Goal: Information Seeking & Learning: Check status

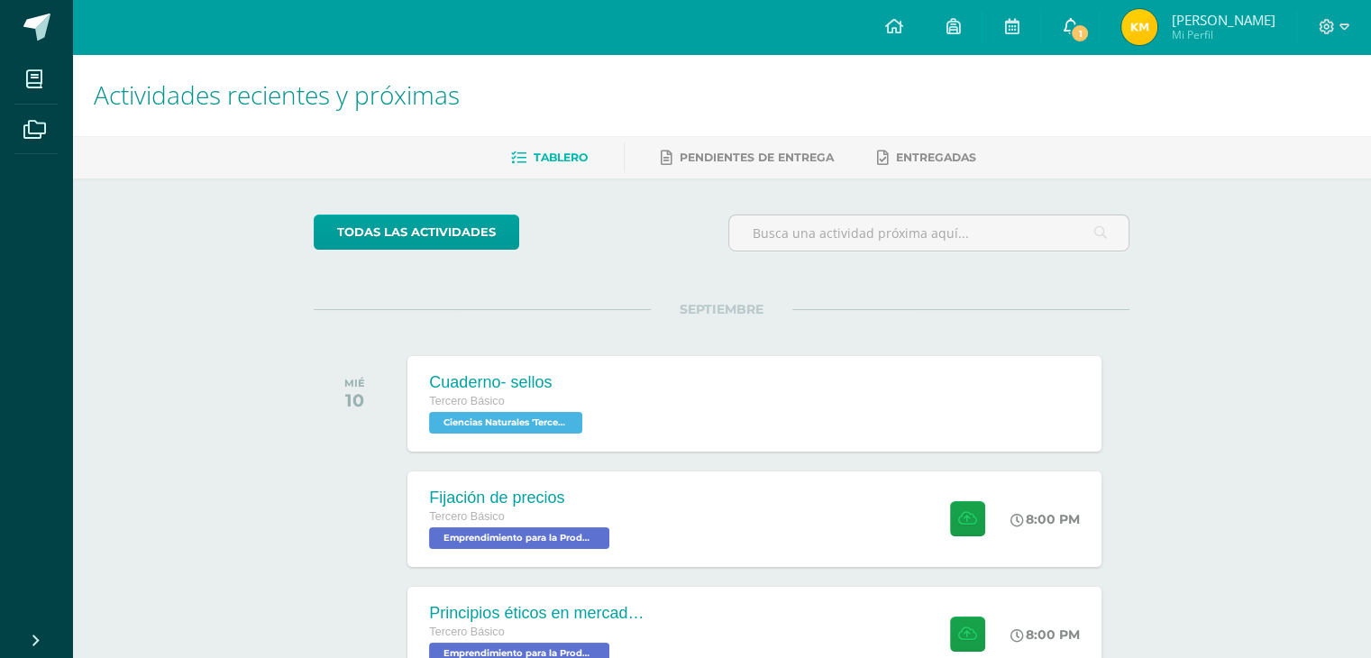
click at [1090, 30] on span "1" at bounding box center [1080, 33] width 20 height 20
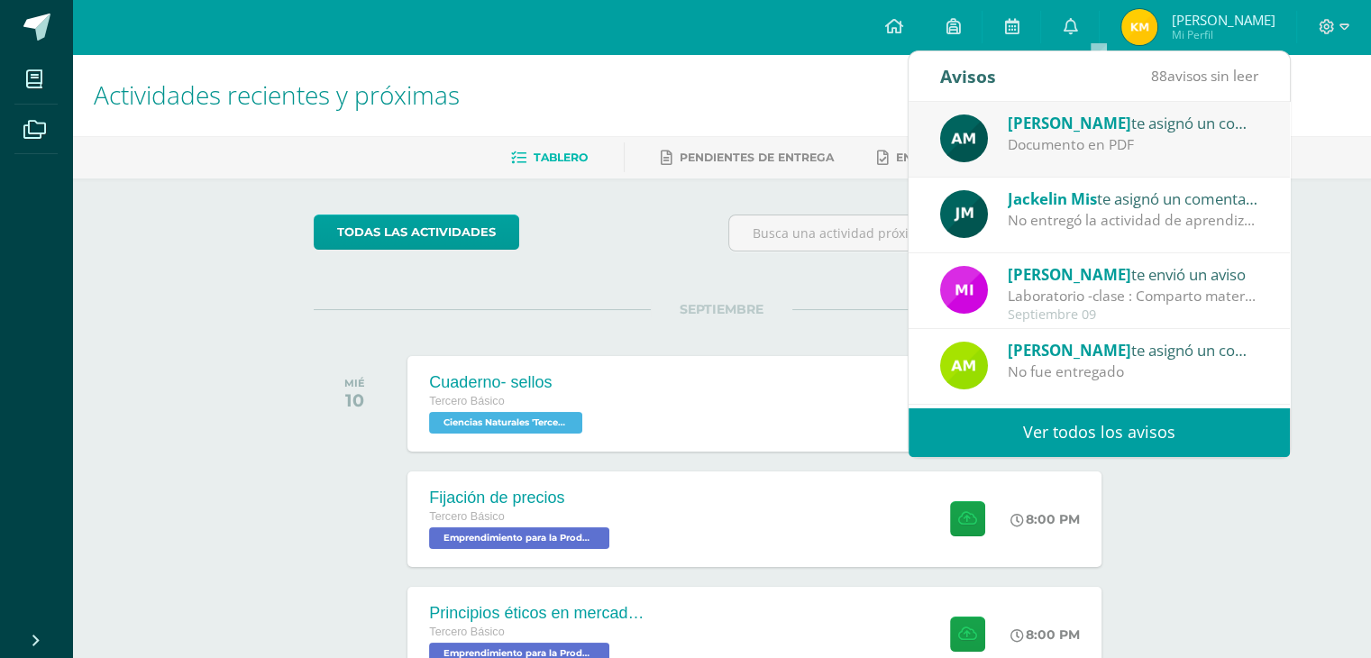
click at [1101, 140] on div "Documento en PDF" at bounding box center [1133, 144] width 251 height 21
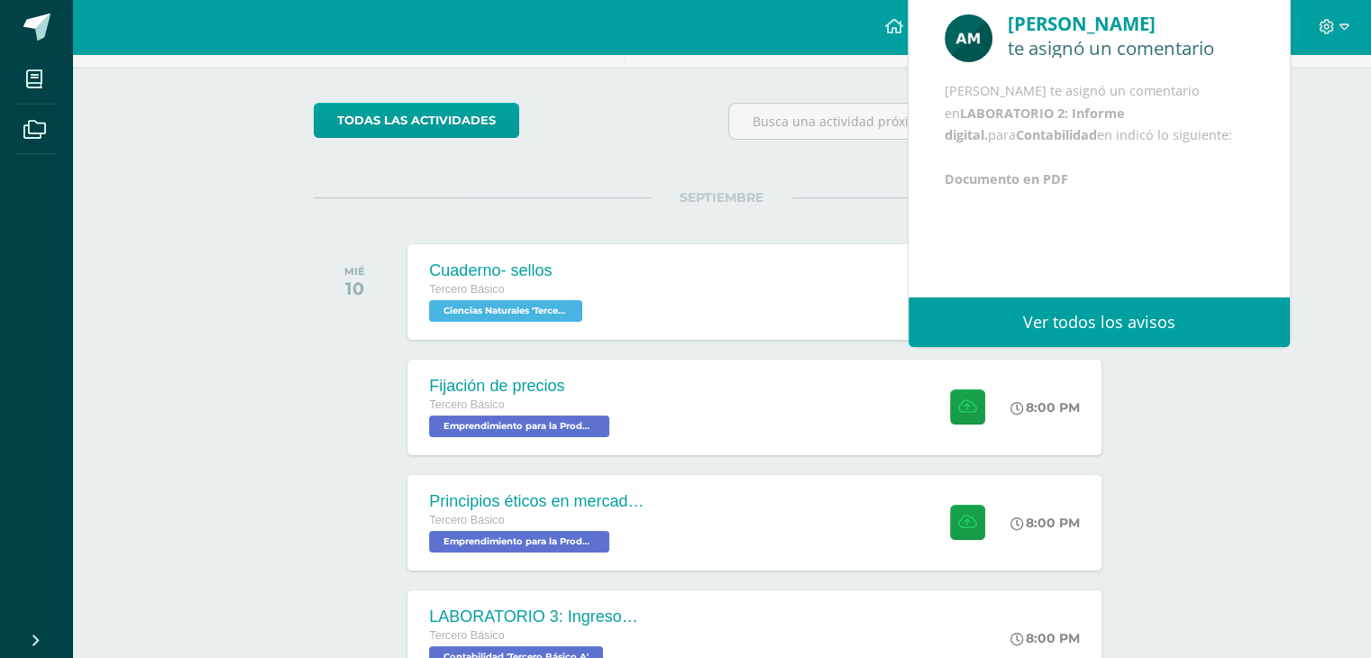
scroll to position [123, 0]
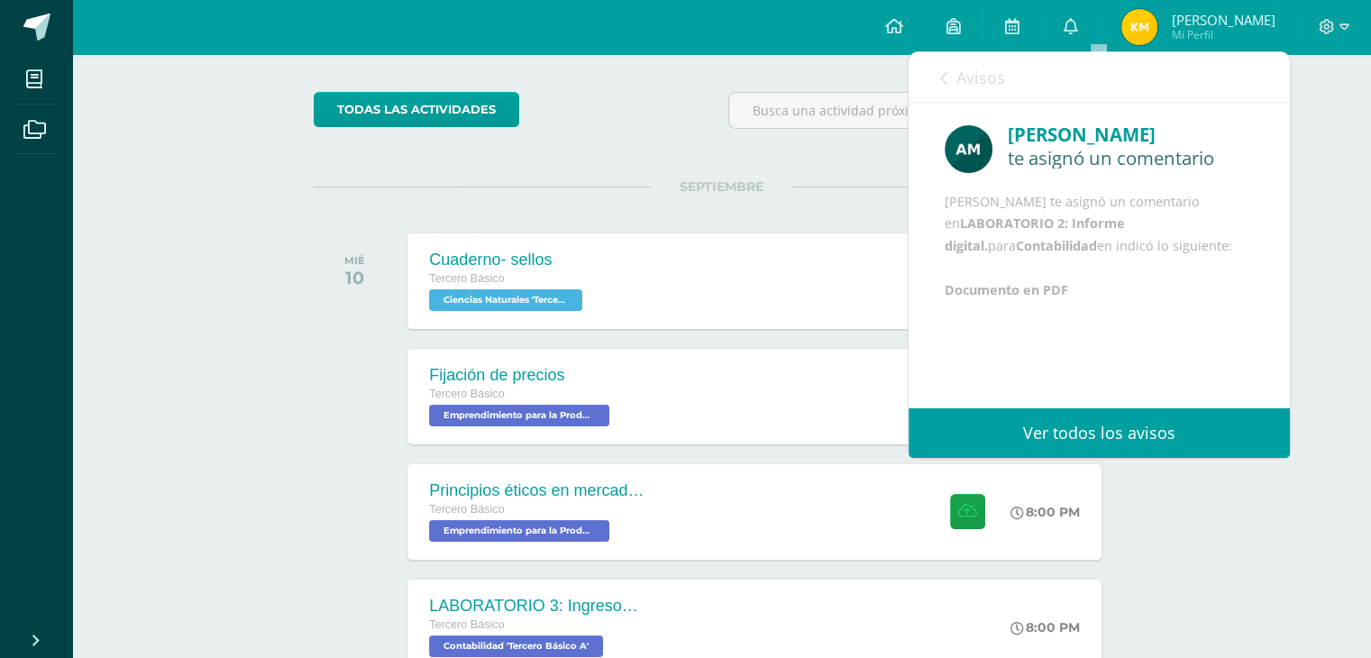
click at [952, 87] on link "Avisos" at bounding box center [972, 77] width 65 height 51
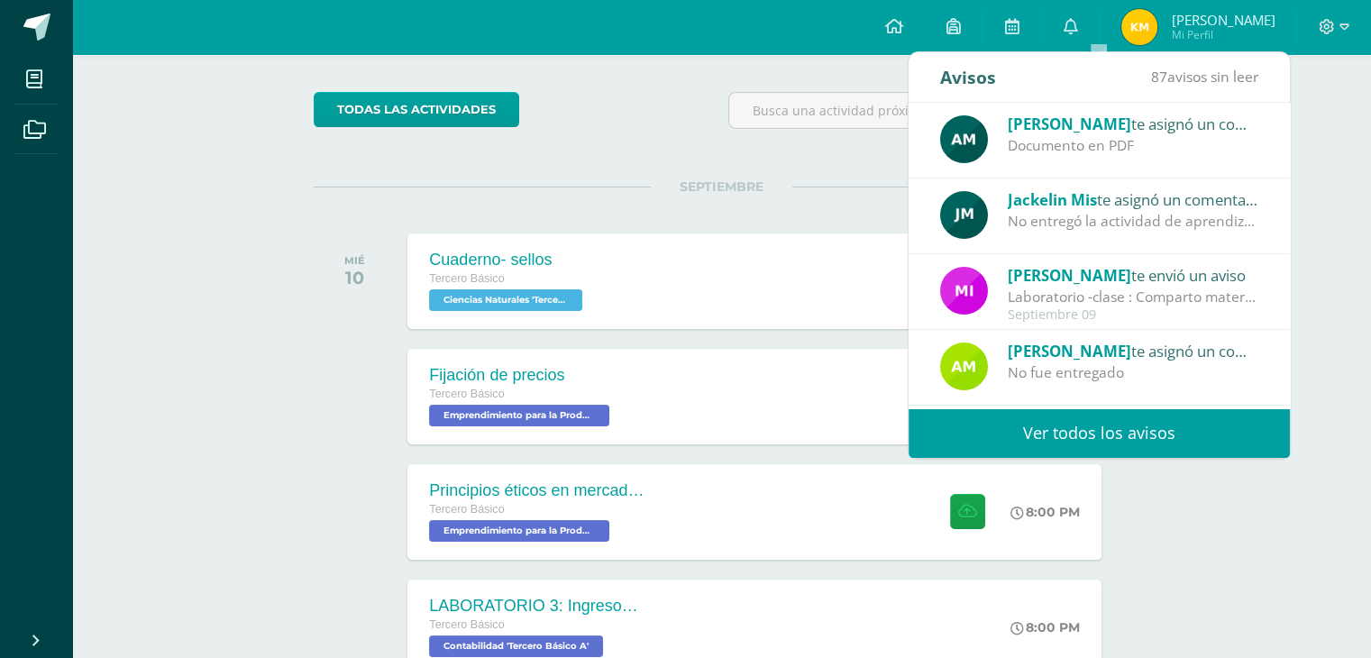
click at [1061, 412] on link "Ver todos los avisos" at bounding box center [1099, 433] width 381 height 50
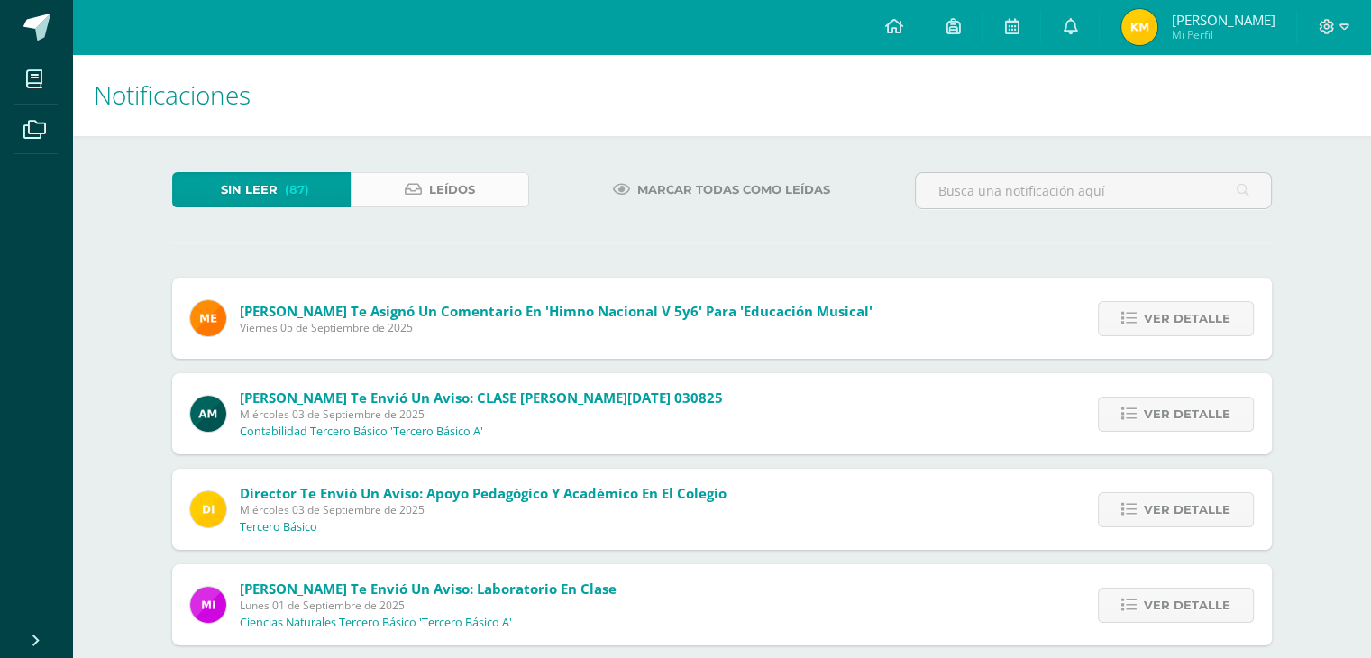
click at [448, 185] on span "Leídos" at bounding box center [452, 189] width 46 height 33
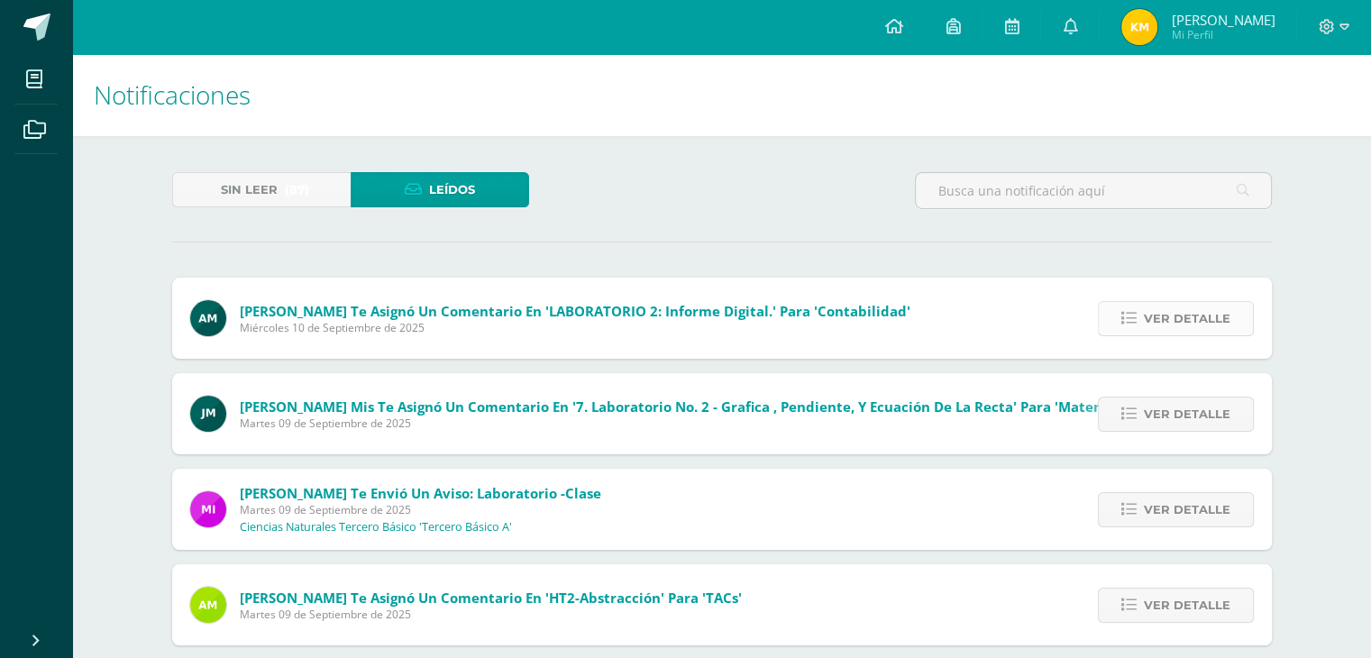
click at [1198, 314] on span "Ver detalle" at bounding box center [1187, 318] width 87 height 33
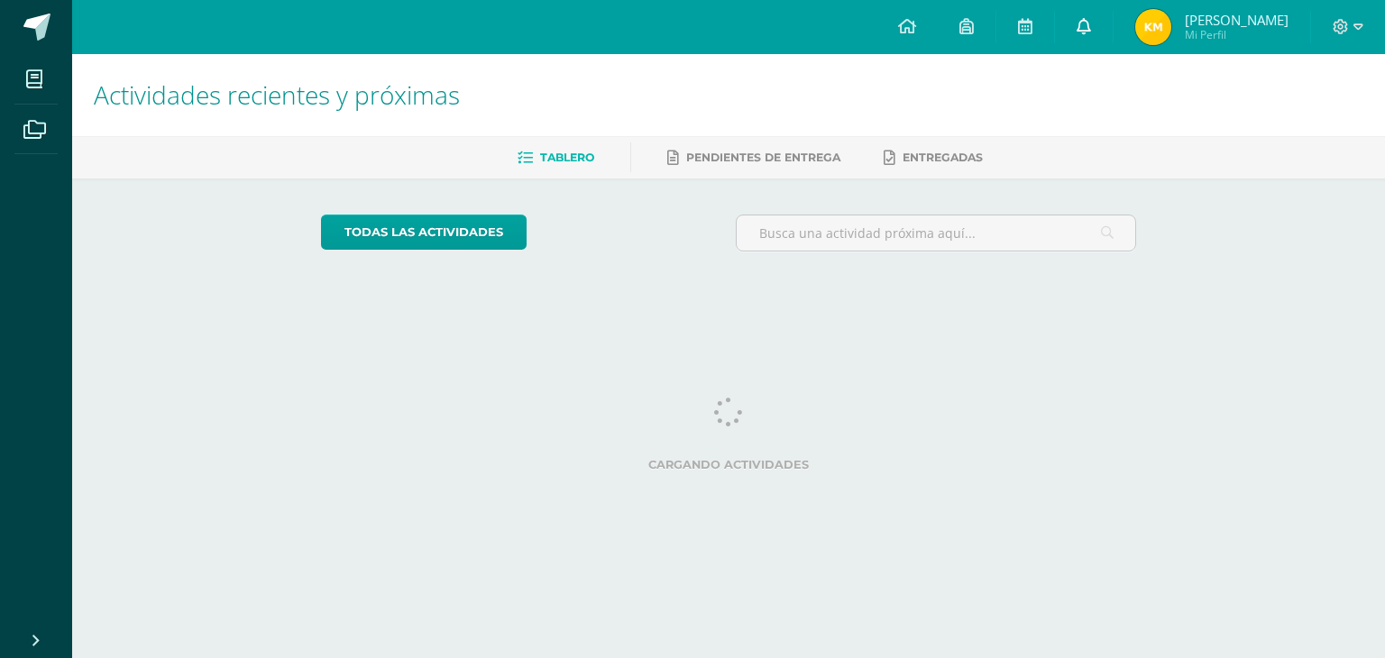
click at [1112, 35] on link at bounding box center [1084, 27] width 58 height 54
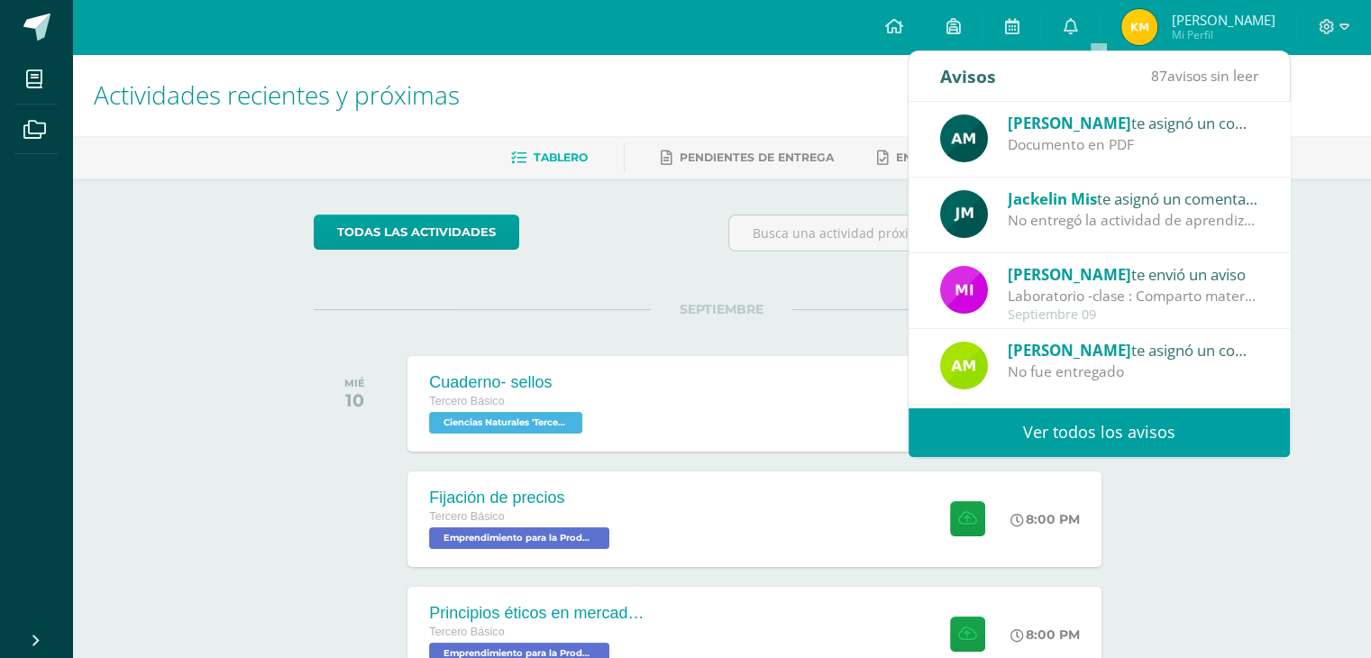
click at [1162, 142] on div "Documento en PDF" at bounding box center [1133, 144] width 251 height 21
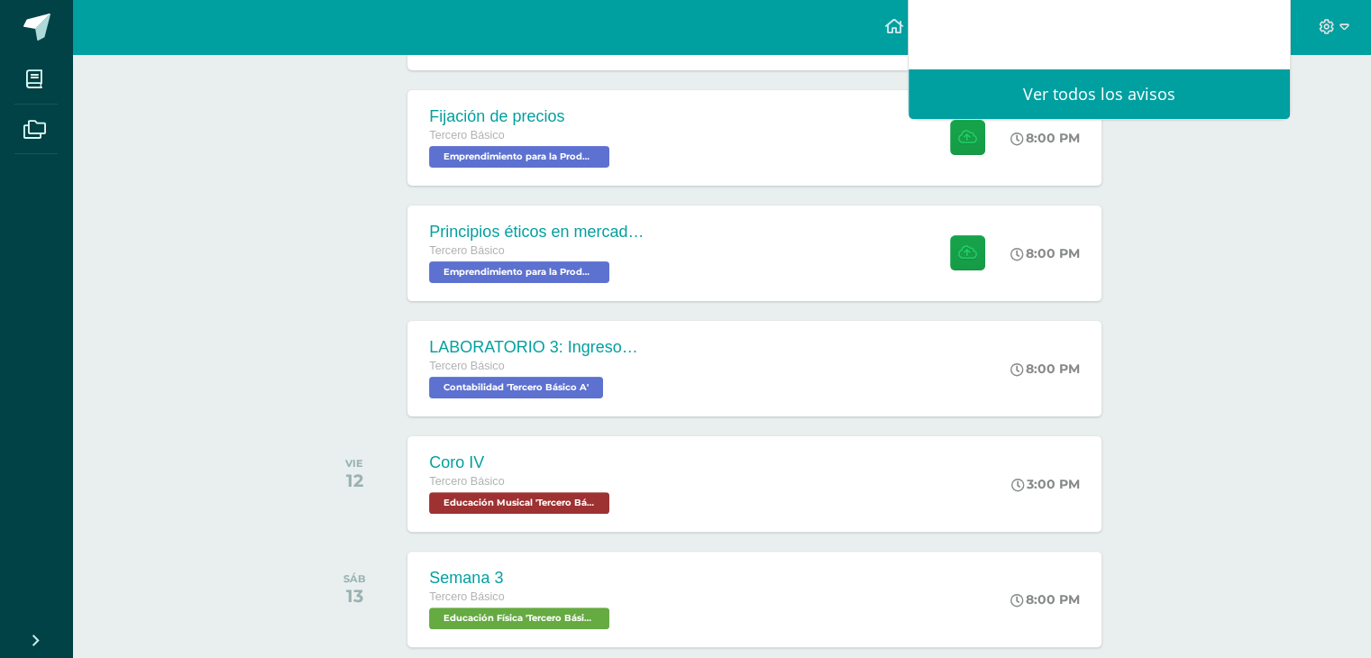
scroll to position [388, 0]
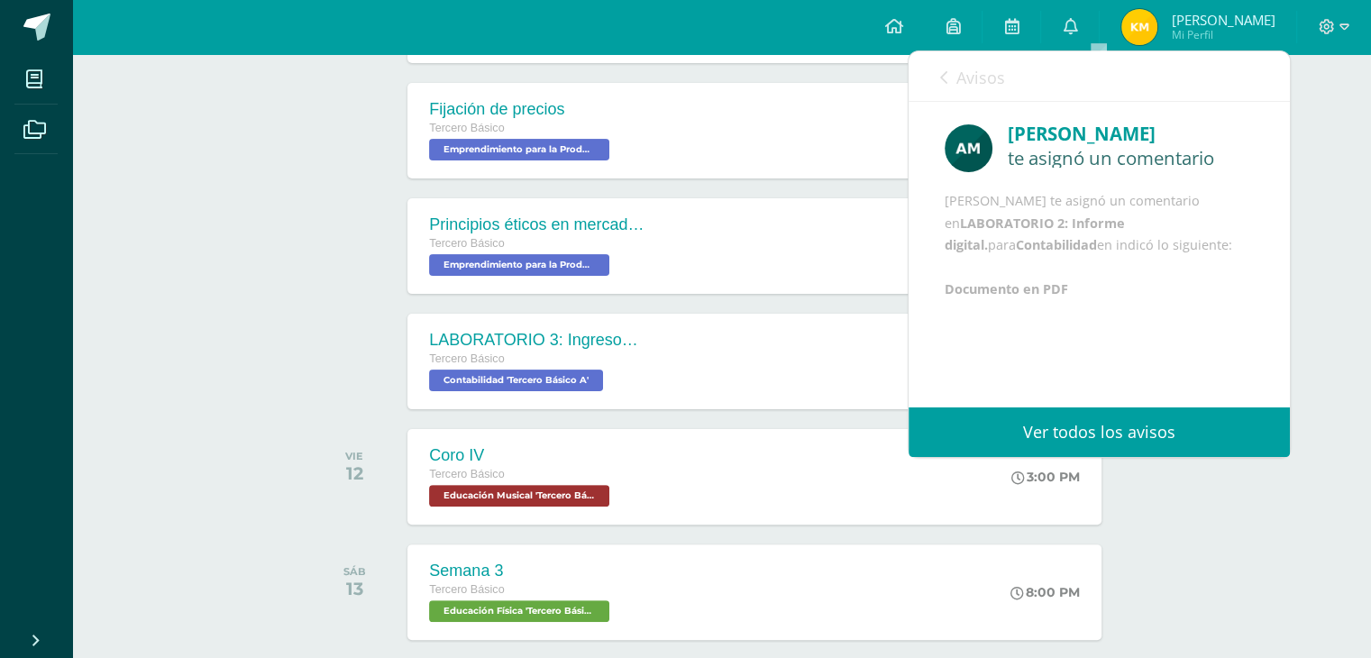
click at [990, 318] on div "Augusto Maquin te asignó un comentario Augusto Maquin te asignó un comentario e…" at bounding box center [1099, 210] width 381 height 216
click at [1035, 300] on div "Augusto Maquin te asignó un comentario en LABORATORIO 2: Informe digital. para …" at bounding box center [1099, 245] width 309 height 110
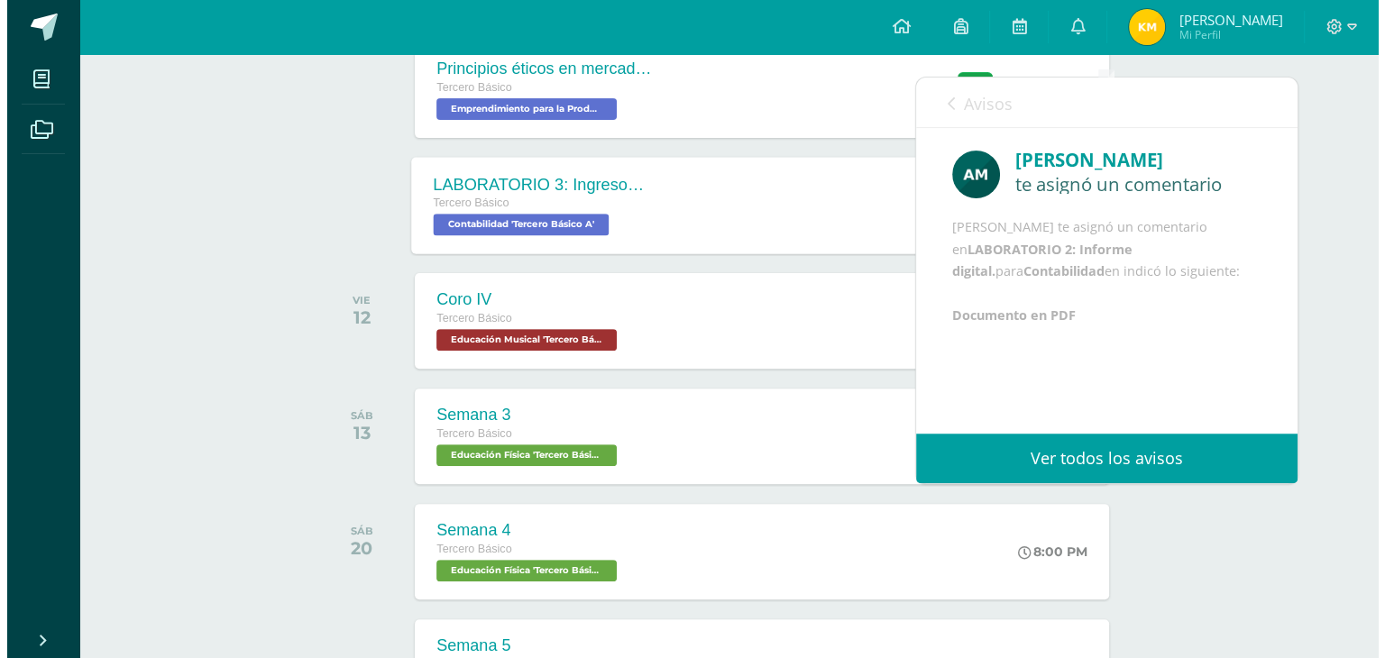
scroll to position [544, 0]
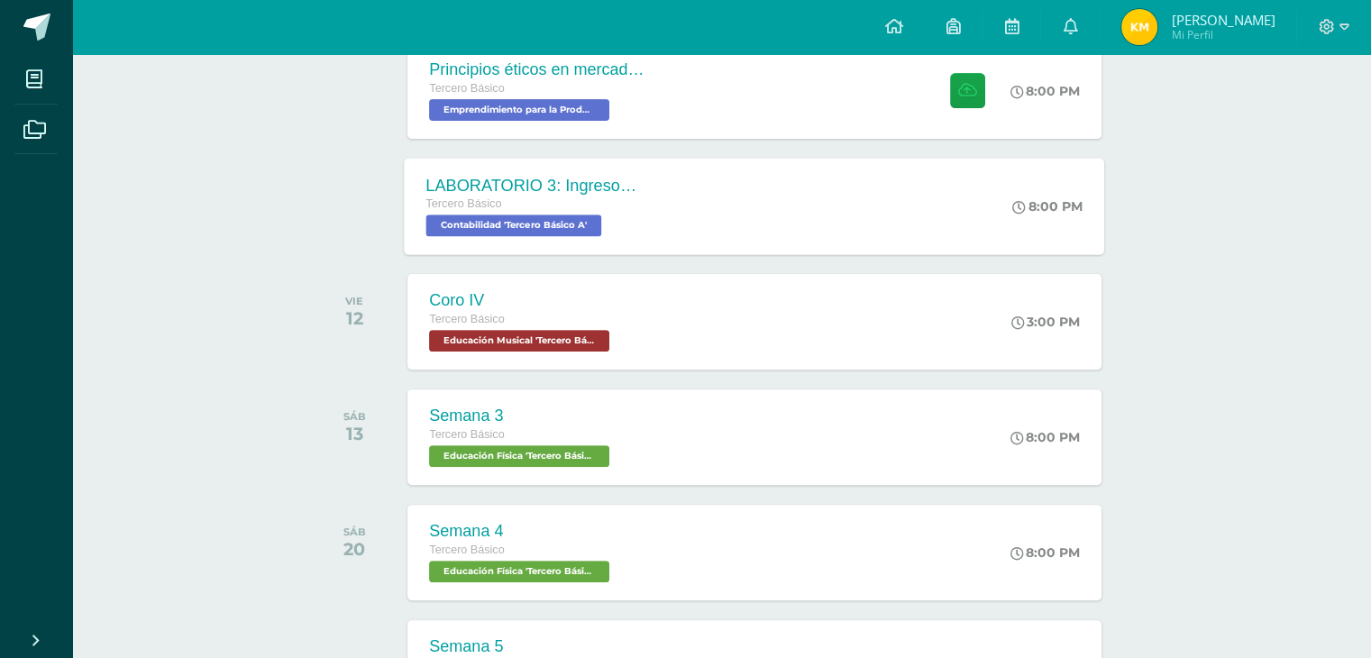
click at [717, 215] on div "LABORATORIO 3: Ingresos y deducciones laborales. Tercero Básico Contabilidad 'T…" at bounding box center [755, 206] width 700 height 96
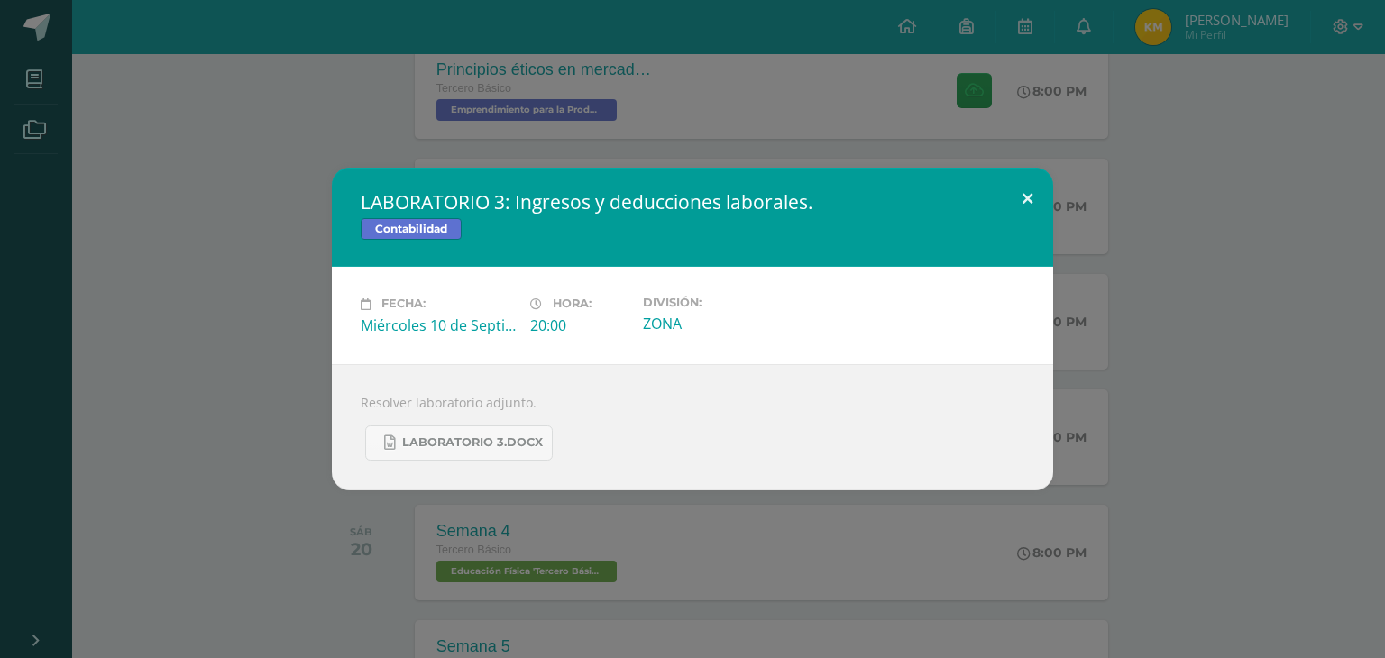
click at [1005, 197] on button at bounding box center [1026, 198] width 51 height 61
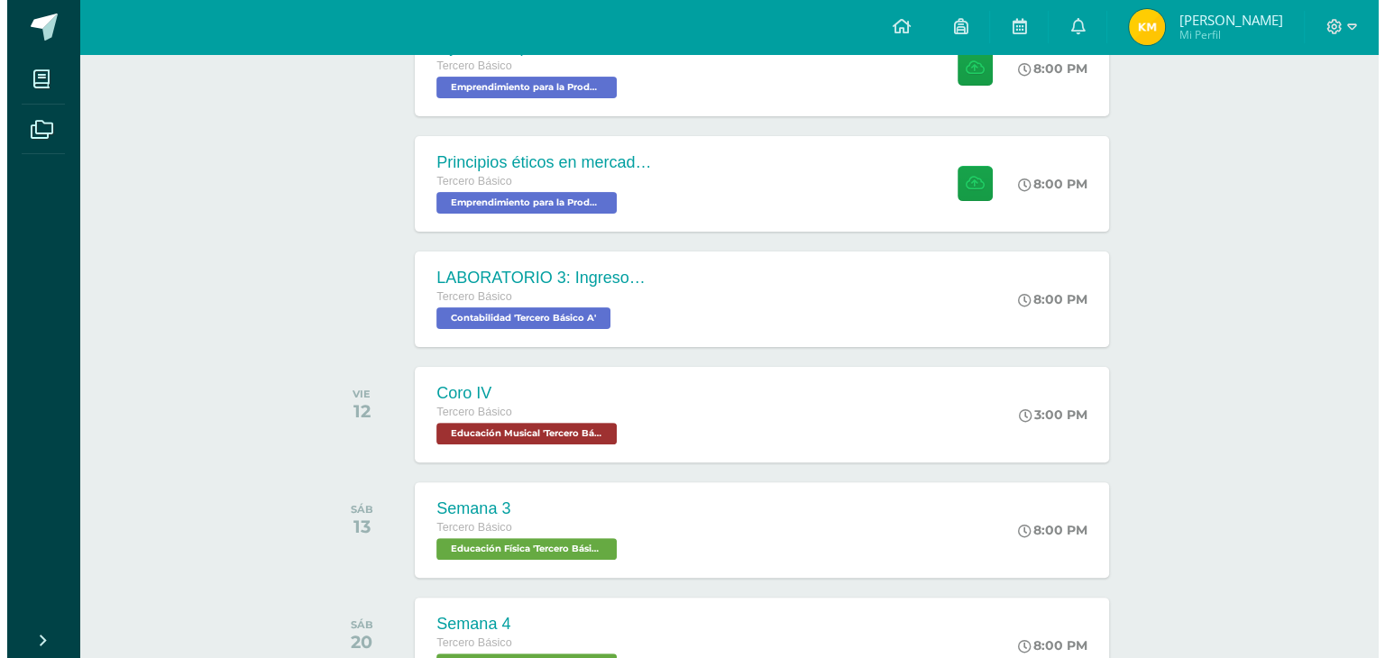
scroll to position [461, 0]
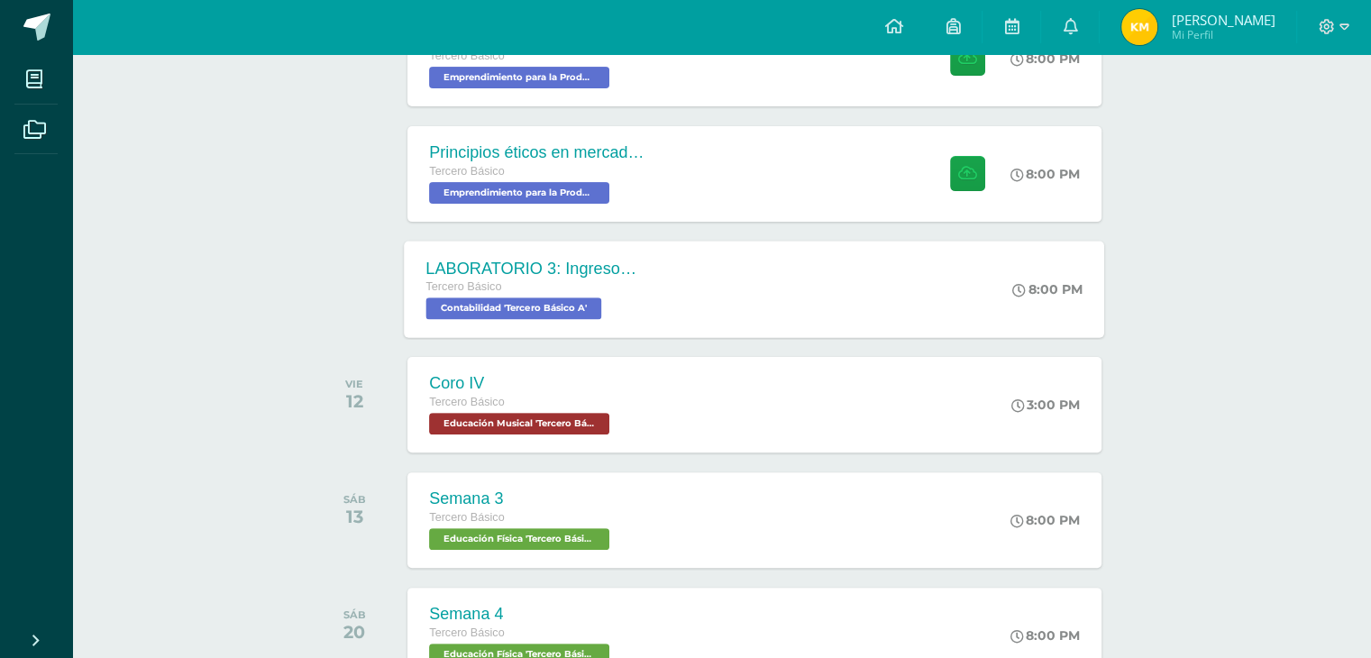
click at [873, 288] on div "LABORATORIO 3: Ingresos y deducciones laborales. Tercero Básico Contabilidad 'T…" at bounding box center [755, 289] width 700 height 96
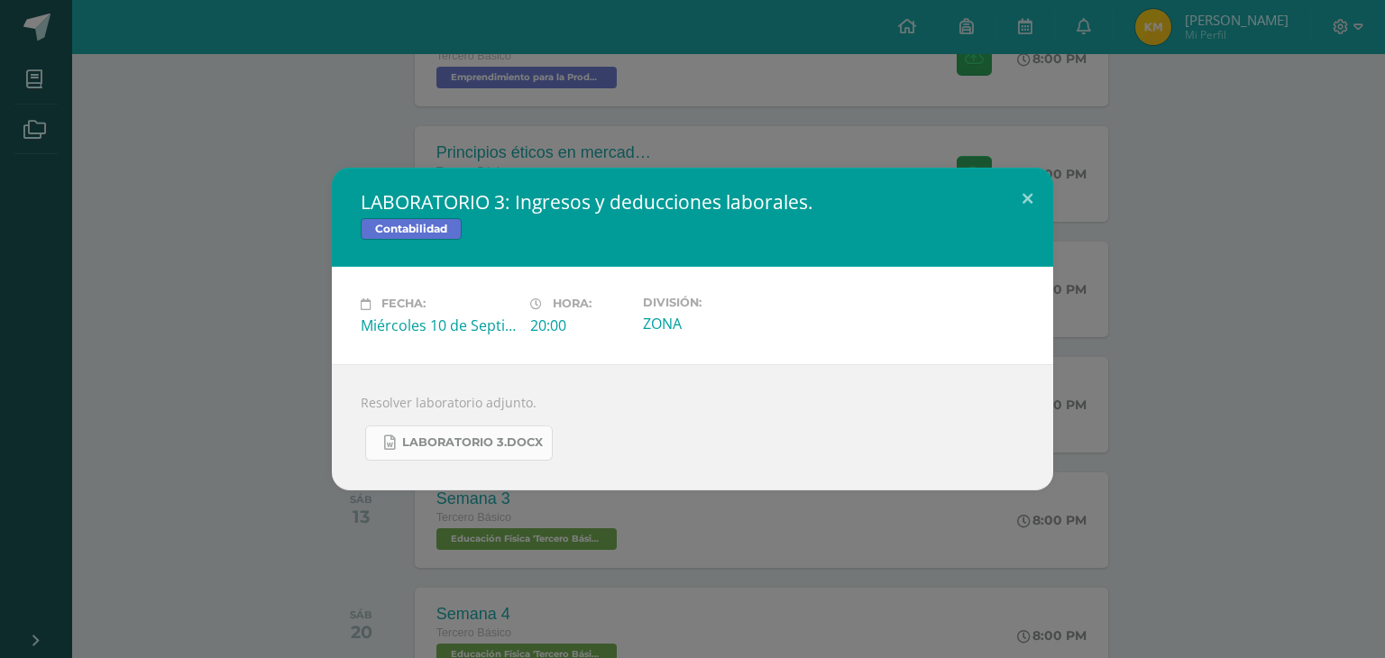
click at [450, 443] on span "LABORATORIO 3.docx" at bounding box center [472, 442] width 141 height 14
